Goal: Transaction & Acquisition: Purchase product/service

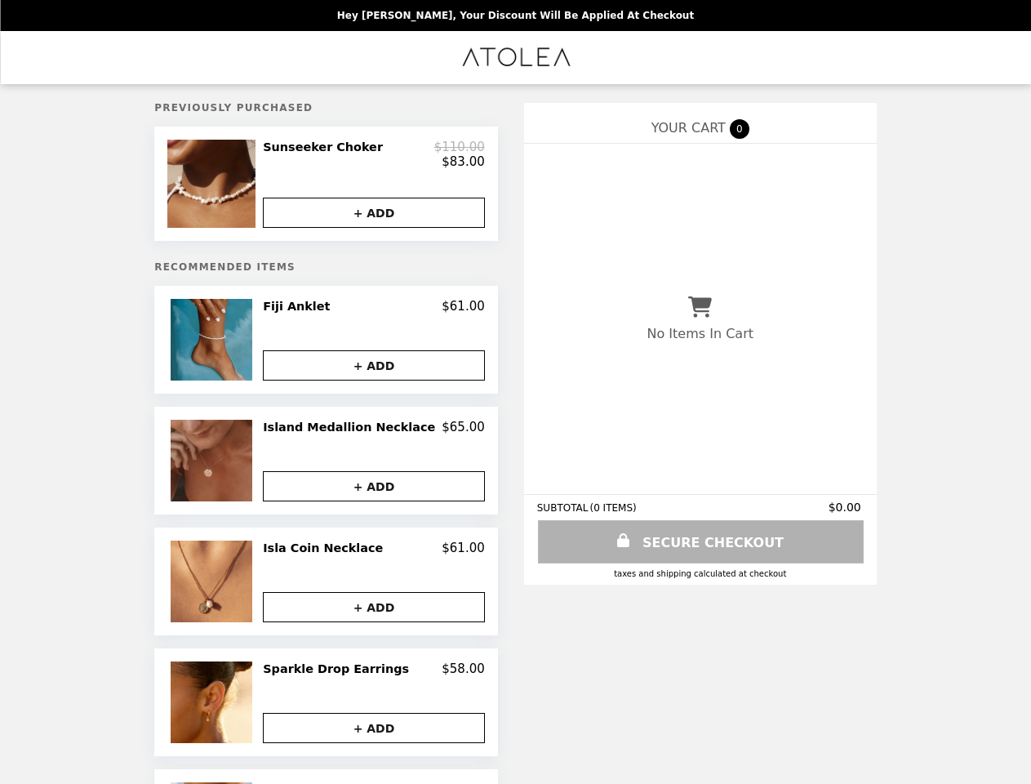
click at [234, 188] on img at bounding box center [213, 184] width 92 height 88
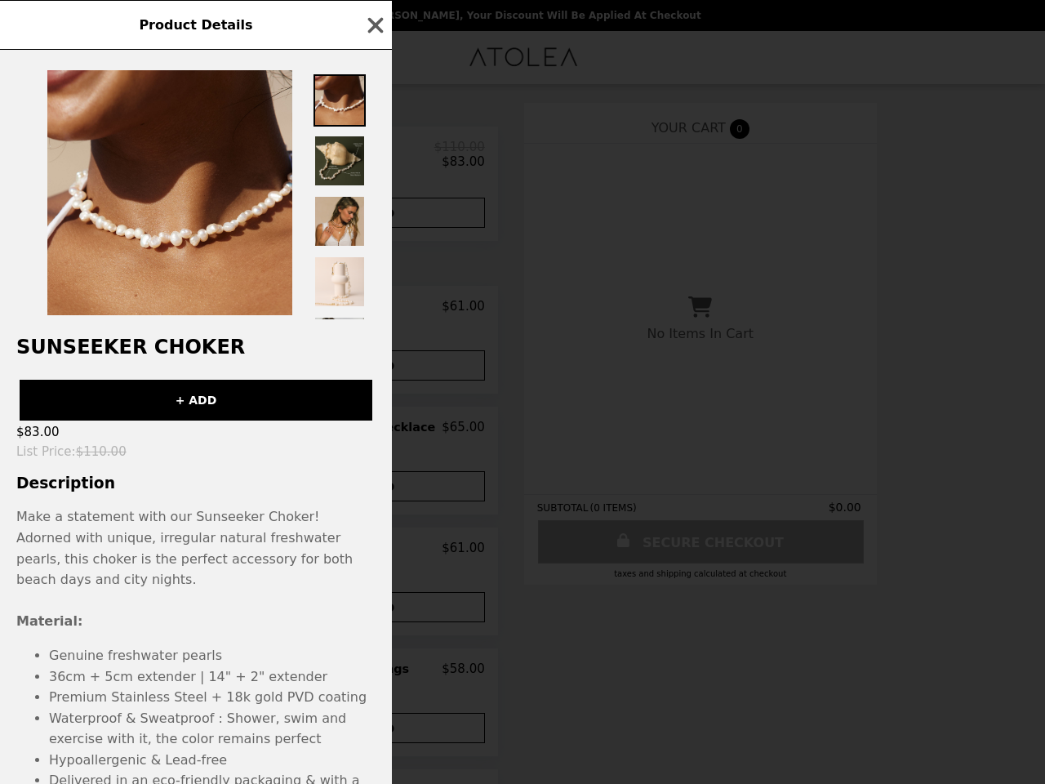
click at [374, 158] on div "Product Details Sunseeker Choker + ADD $83.00 List Price : $110.00 Description …" at bounding box center [522, 392] width 1045 height 784
click at [374, 219] on div at bounding box center [196, 185] width 392 height 270
click at [234, 348] on div "Product Details Sunseeker Choker + ADD $83.00 List Price : $110.00 Description …" at bounding box center [522, 392] width 1045 height 784
click at [374, 315] on div at bounding box center [196, 185] width 392 height 270
click at [374, 373] on button "+ ADD" at bounding box center [374, 365] width 222 height 30
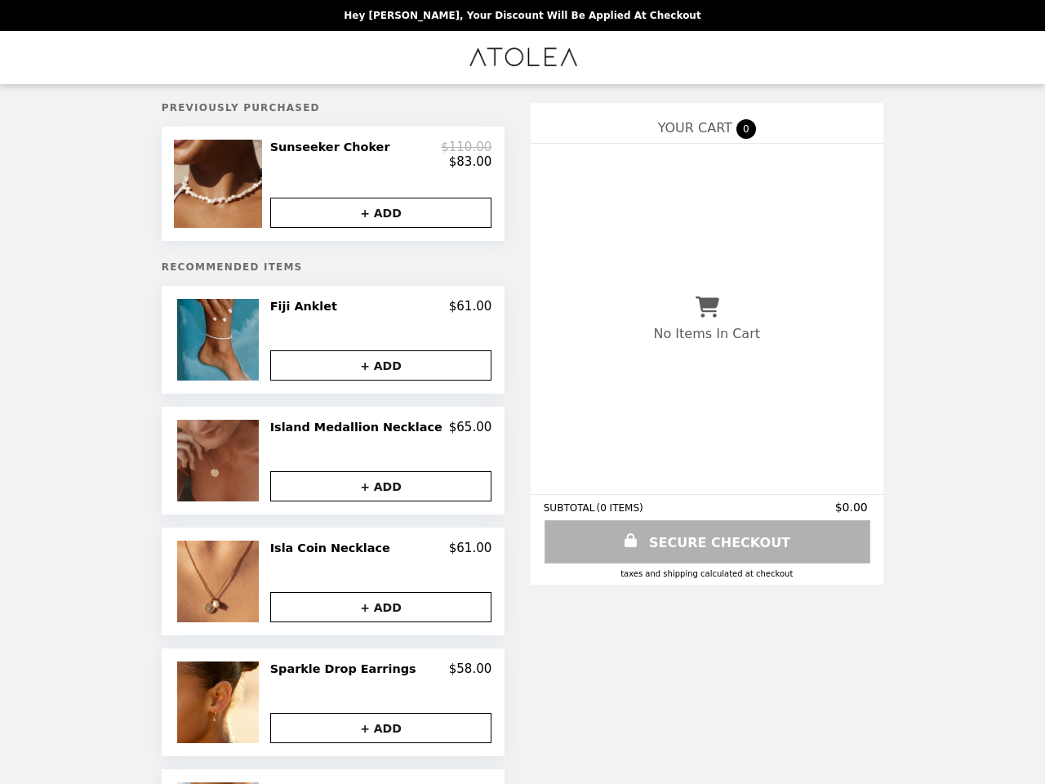
click at [234, 469] on img at bounding box center [220, 461] width 86 height 82
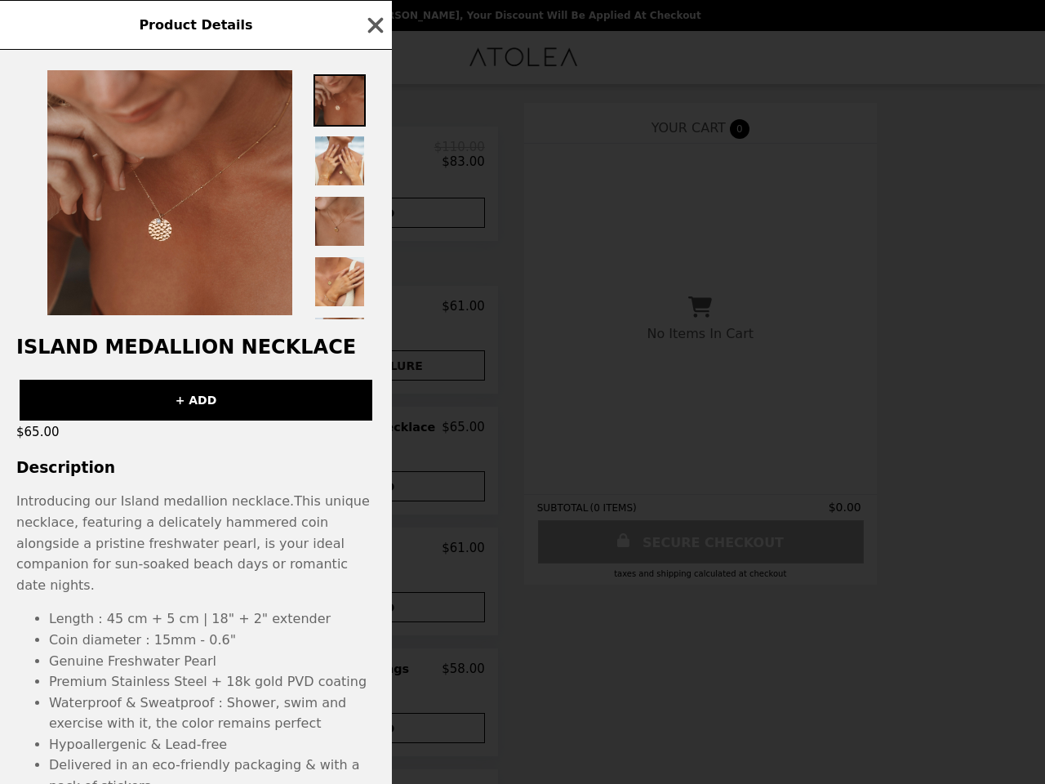
click at [374, 436] on div "Product Details Island Medallion Necklace + ADD $65.00 Description Introducing …" at bounding box center [522, 392] width 1045 height 784
click at [374, 494] on div "Island Medallion Necklace + ADD $65.00 Description Introducing our Island medal…" at bounding box center [196, 417] width 392 height 734
click at [234, 590] on div "Product Details Island Medallion Necklace + ADD $65.00 Description Introducing …" at bounding box center [522, 392] width 1045 height 784
